Goal: Task Accomplishment & Management: Manage account settings

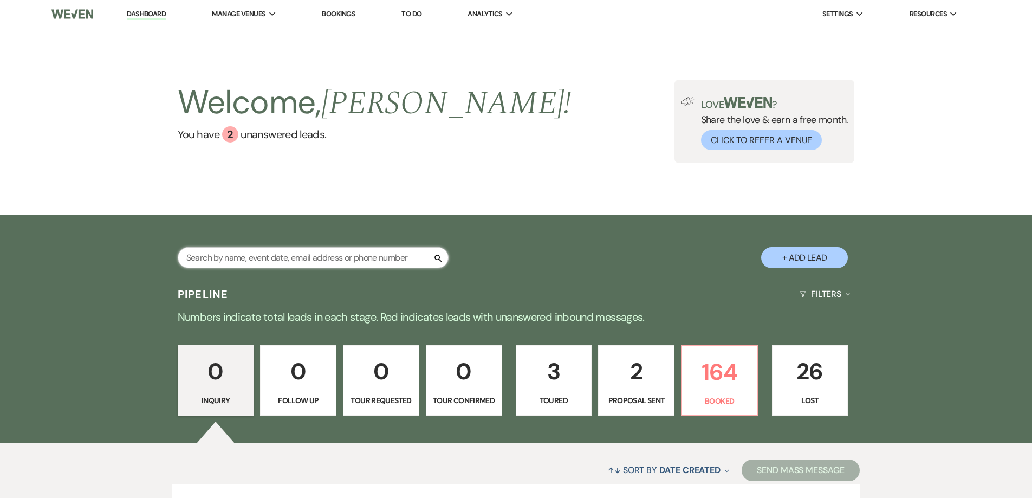
click at [249, 258] on input "text" at bounding box center [313, 257] width 271 height 21
type input "jes"
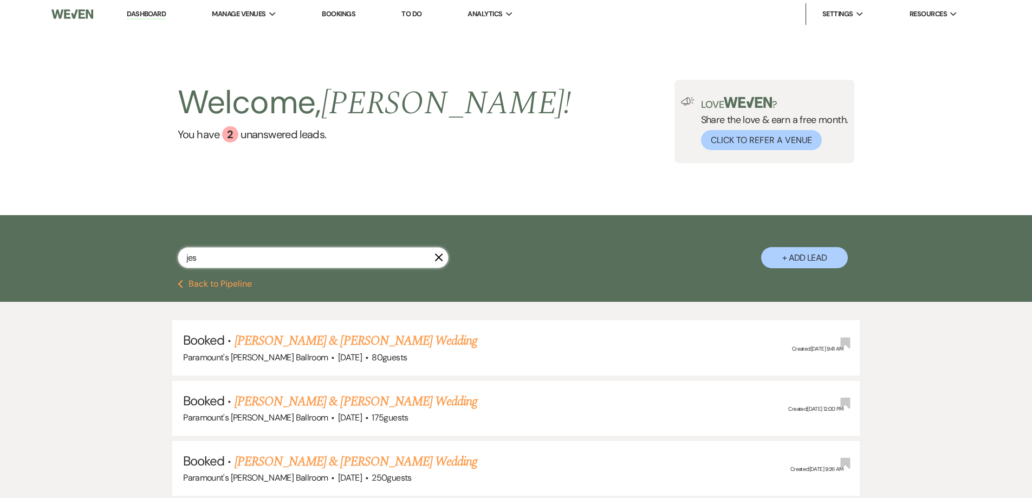
select select "8"
select select "5"
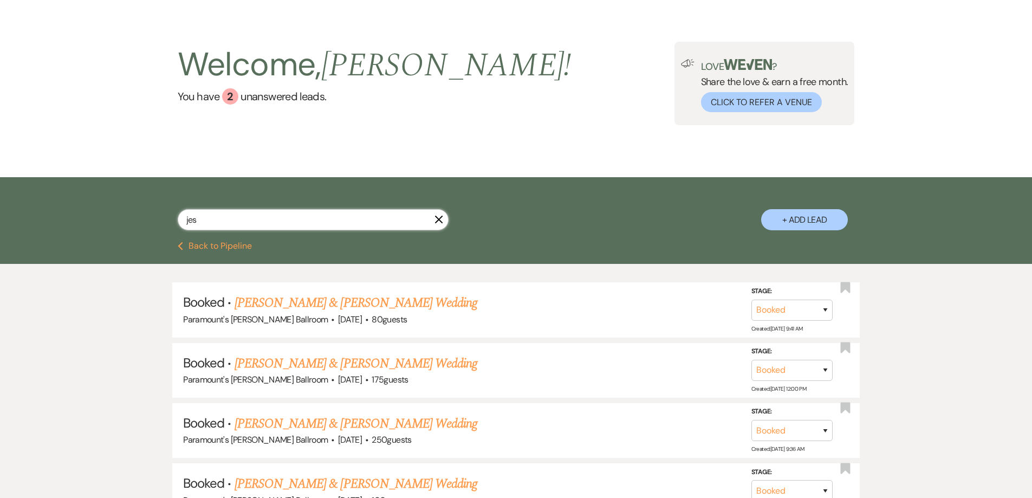
scroll to position [54, 0]
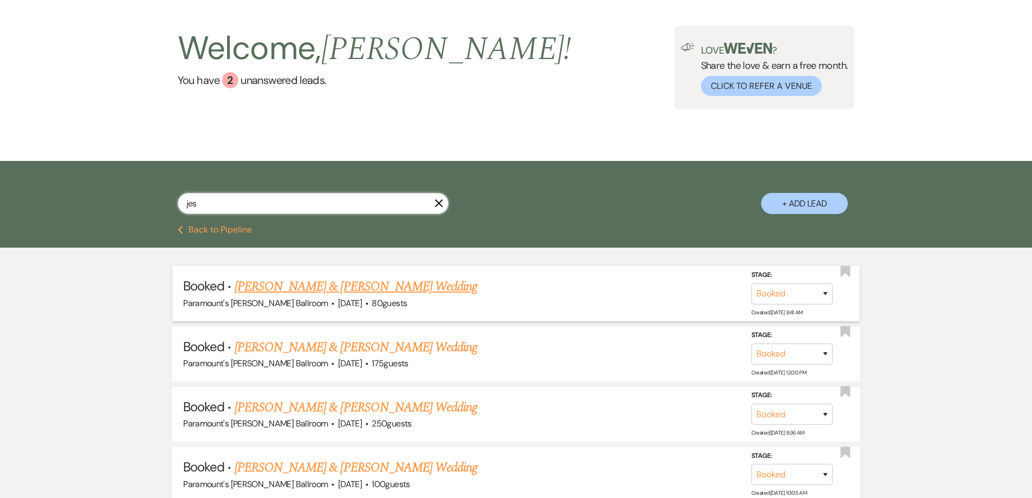
type input "jes"
click at [316, 289] on link "[PERSON_NAME] & [PERSON_NAME] Wedding" at bounding box center [355, 286] width 243 height 19
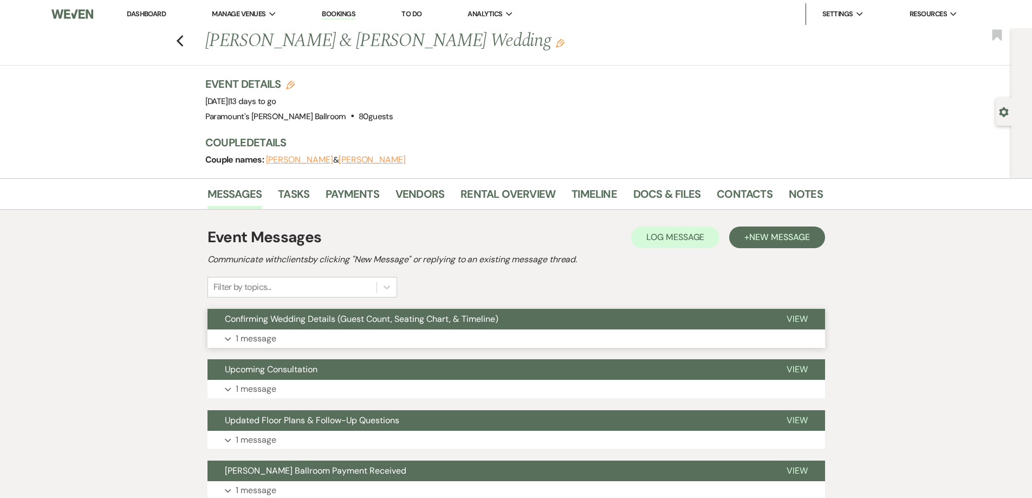
click at [342, 339] on button "Expand 1 message" at bounding box center [515, 338] width 617 height 18
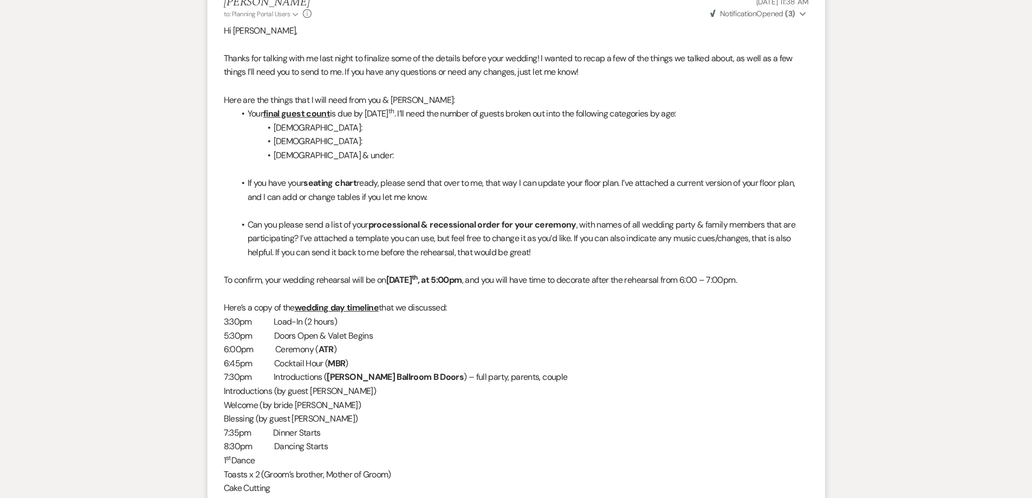
scroll to position [325, 0]
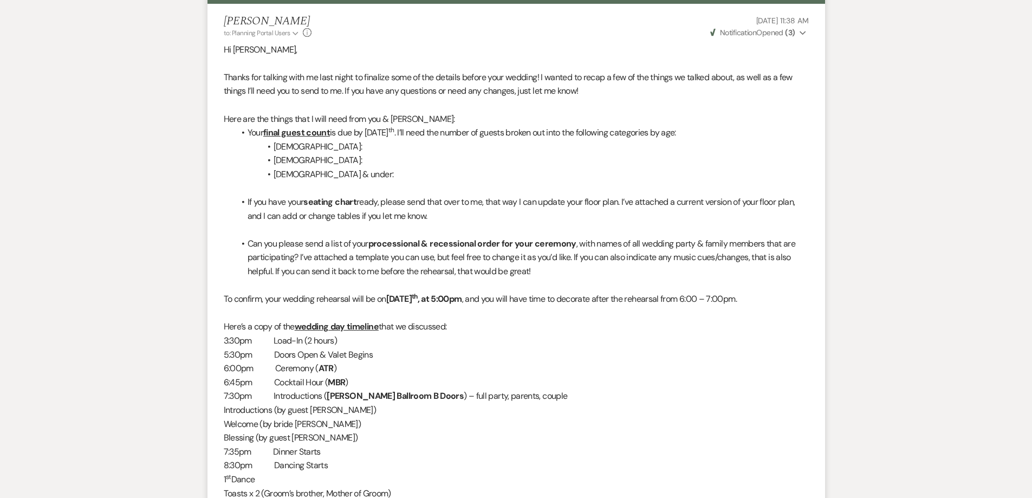
click at [415, 221] on li "If you have your seating chart ready, please send that over to me, that way I c…" at bounding box center [521, 209] width 574 height 28
click at [446, 220] on li "If you have your seating chart ready, please send that over to me, that way I c…" at bounding box center [521, 209] width 574 height 28
click at [446, 222] on li "If you have your seating chart ready, please send that over to me, that way I c…" at bounding box center [521, 209] width 574 height 28
